Goal: Transaction & Acquisition: Purchase product/service

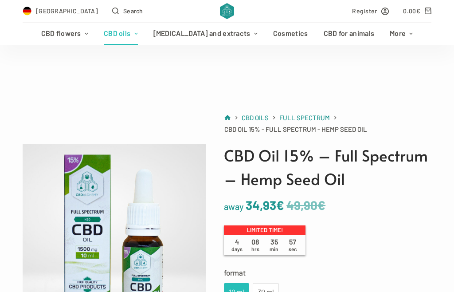
scroll to position [76, 0]
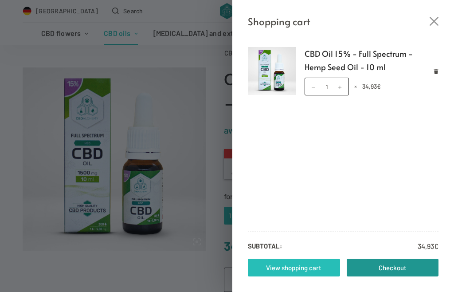
click at [326, 271] on link "View shopping cart" at bounding box center [294, 267] width 92 height 18
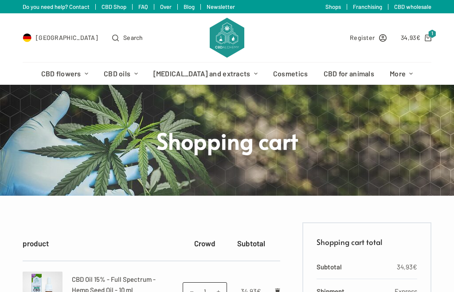
scroll to position [4, 0]
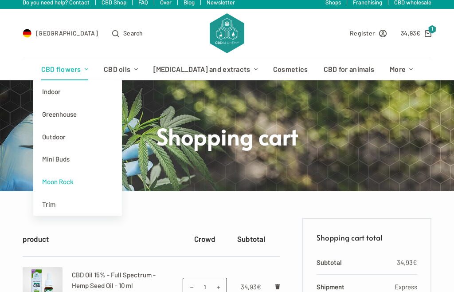
click at [74, 178] on font "Moon Rock" at bounding box center [57, 181] width 31 height 8
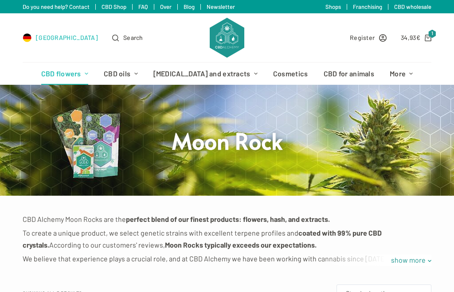
click at [51, 40] on font "[GEOGRAPHIC_DATA]" at bounding box center [67, 38] width 62 height 8
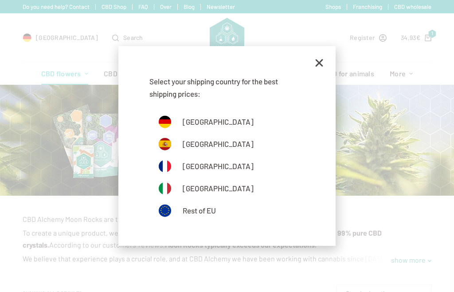
click at [321, 65] on icon at bounding box center [319, 63] width 11 height 11
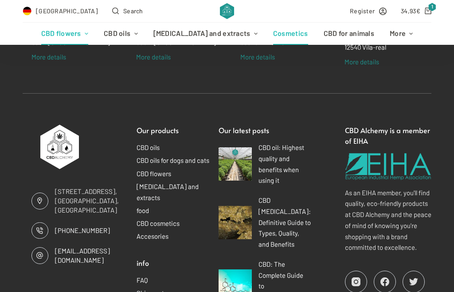
scroll to position [673, 0]
